Goal: Download file/media

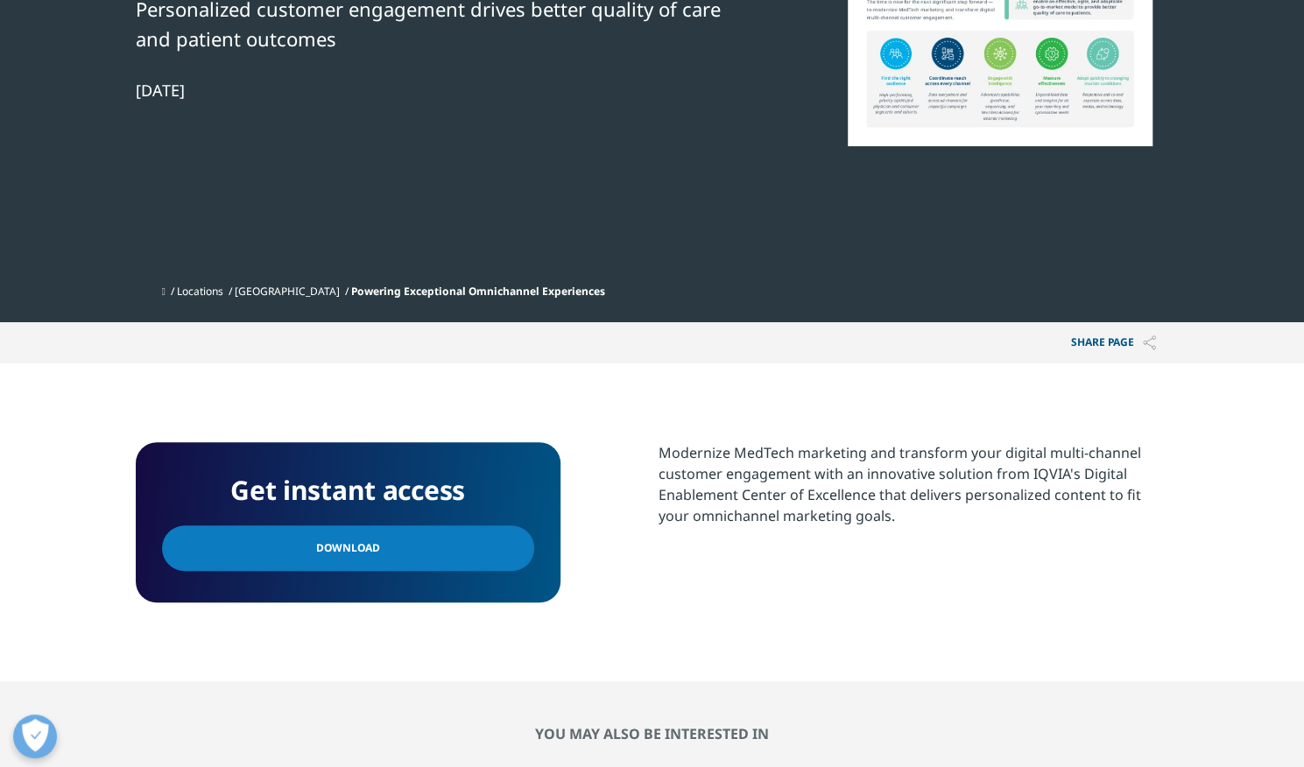
scroll to position [422, 0]
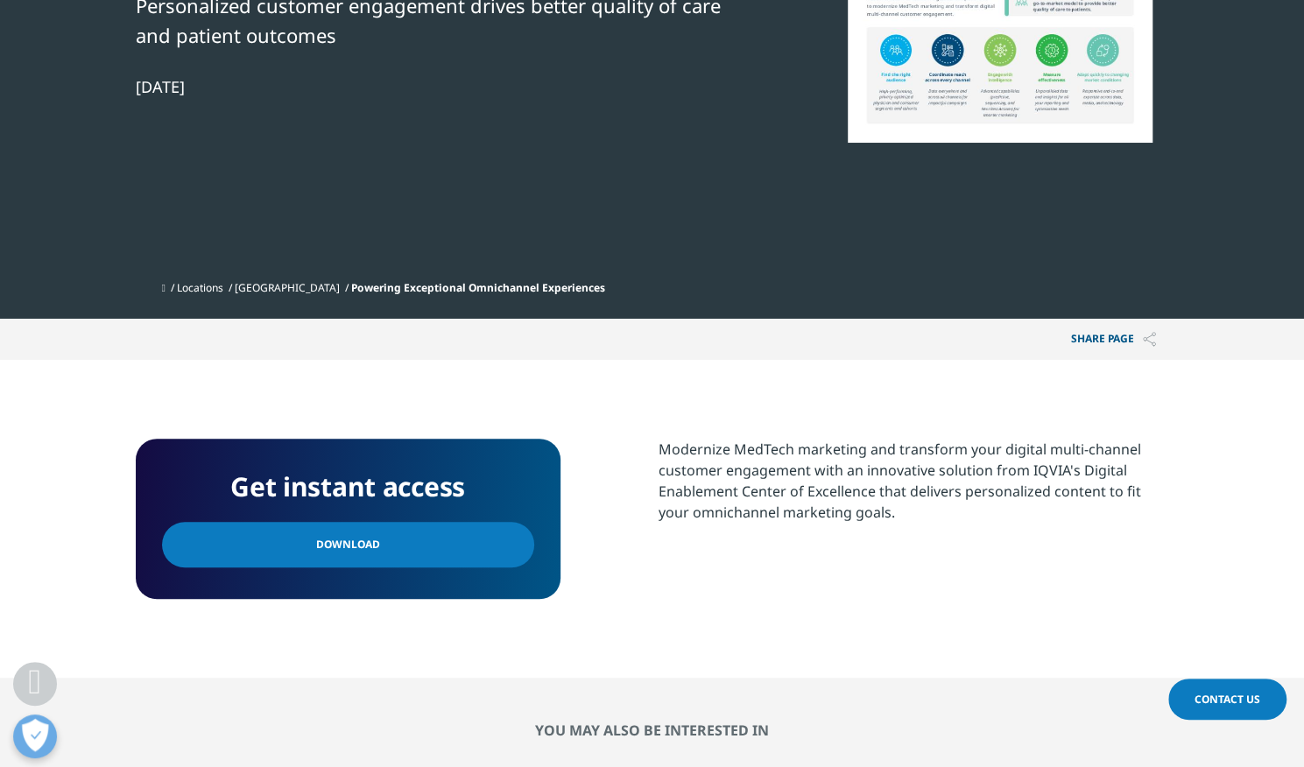
click at [435, 541] on link "Download" at bounding box center [348, 545] width 372 height 46
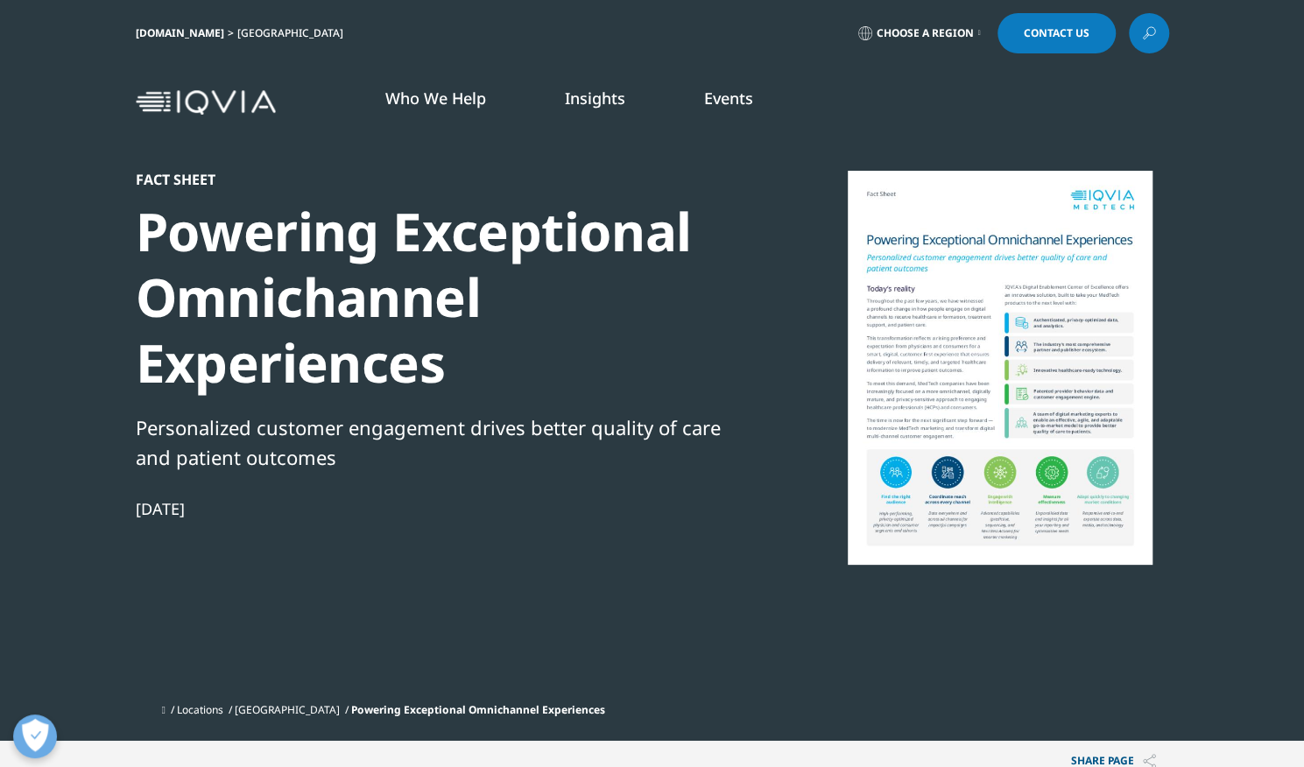
click at [237, 104] on img at bounding box center [206, 102] width 140 height 25
